Goal: Entertainment & Leisure: Consume media (video, audio)

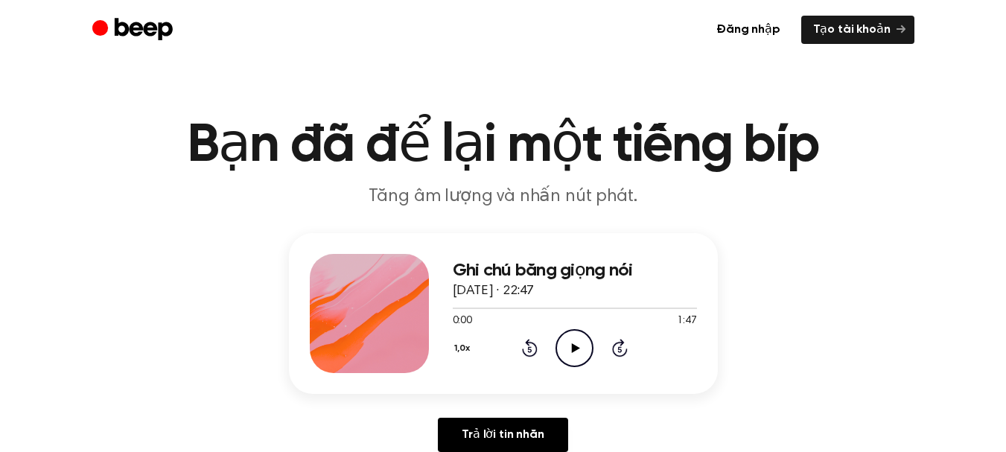
click at [575, 349] on icon at bounding box center [576, 348] width 8 height 10
click at [584, 349] on icon "Pause Audio" at bounding box center [575, 348] width 38 height 38
click at [572, 356] on icon "Play Audio" at bounding box center [575, 348] width 38 height 38
